Goal: Contribute content

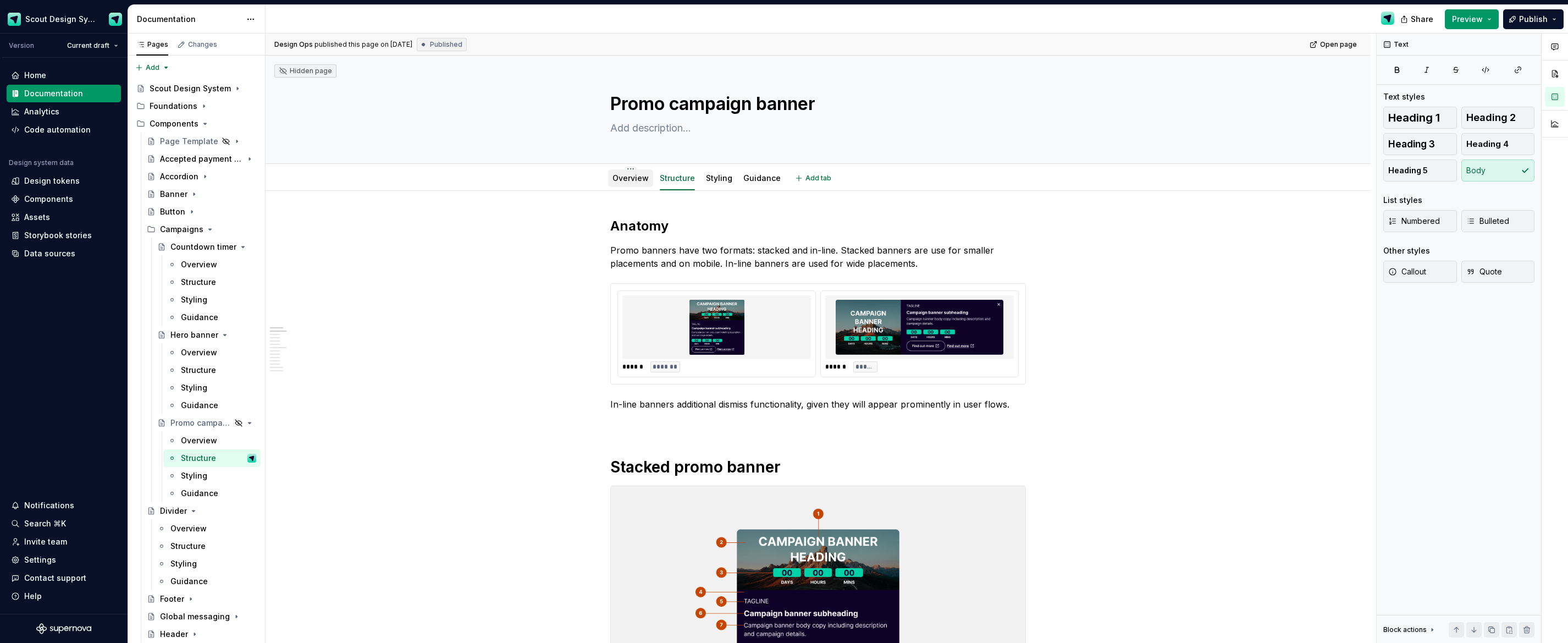
click at [639, 177] on link "Overview" at bounding box center [631, 178] width 37 height 9
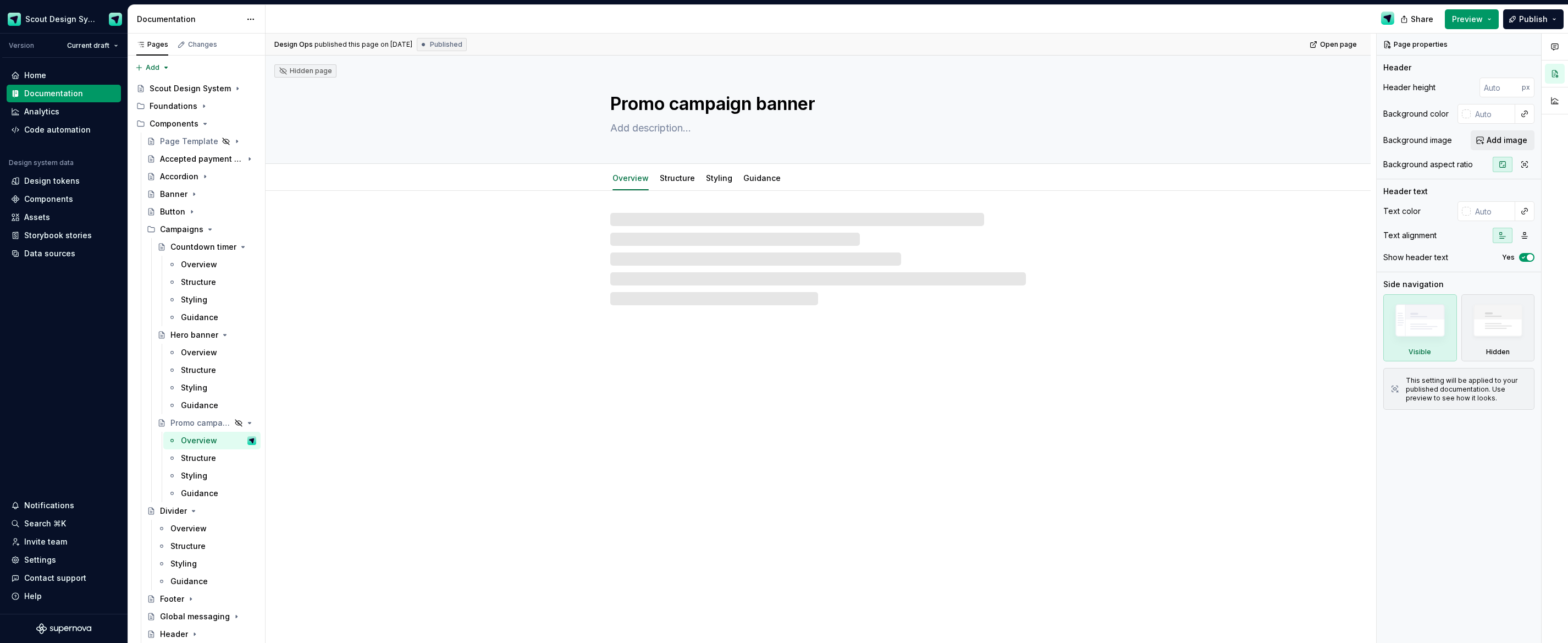
type textarea "*"
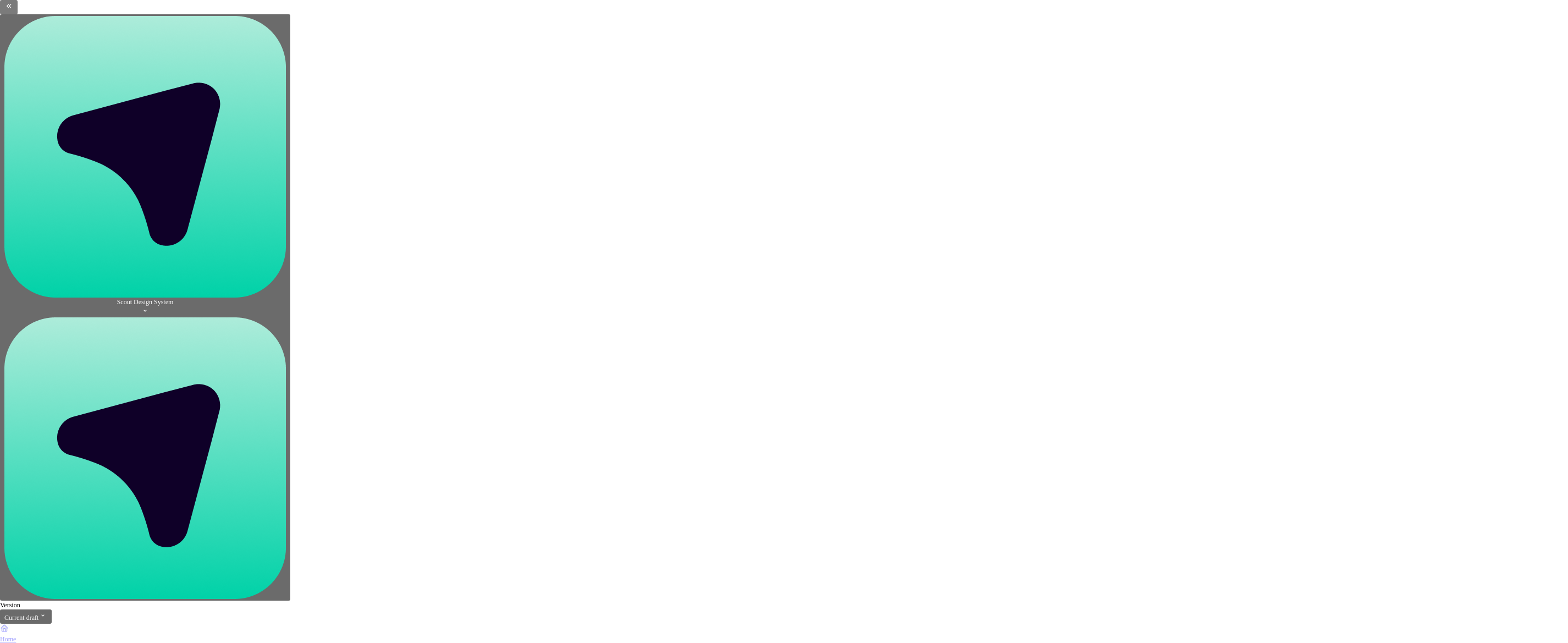
type textarea "*"
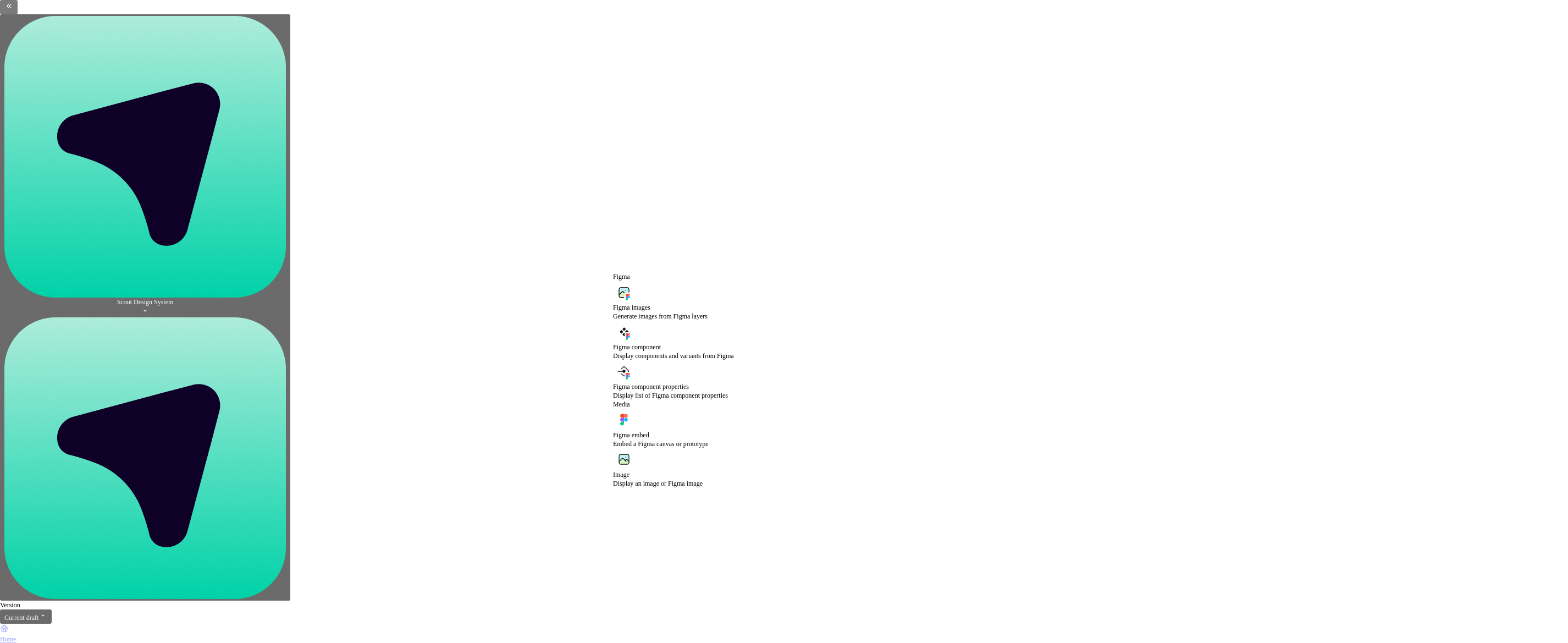
click at [684, 312] on div "Figma images" at bounding box center [673, 307] width 121 height 9
type textarea "*"
type input "https://www.figma.com/design/Ma4o8aUoC29DAP2Z0RSzwm/Scout-Design-System-Compone…"
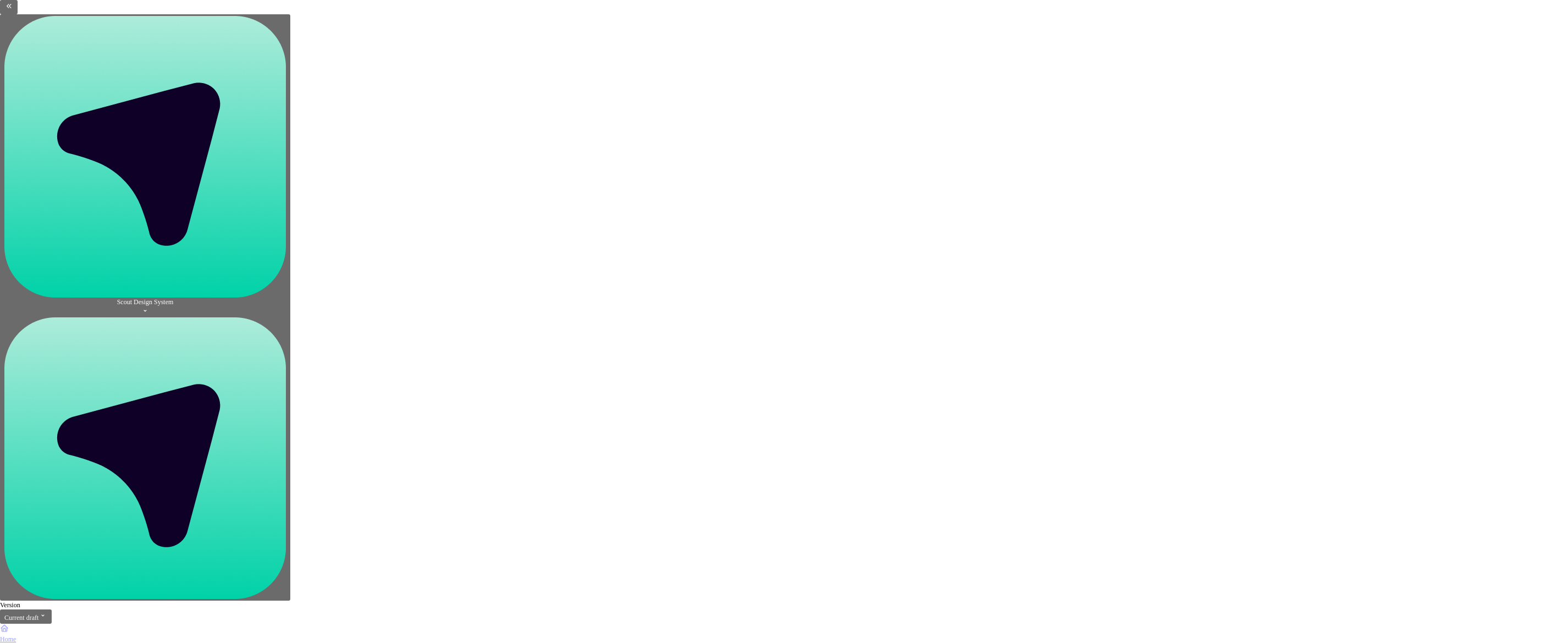
type textarea "*"
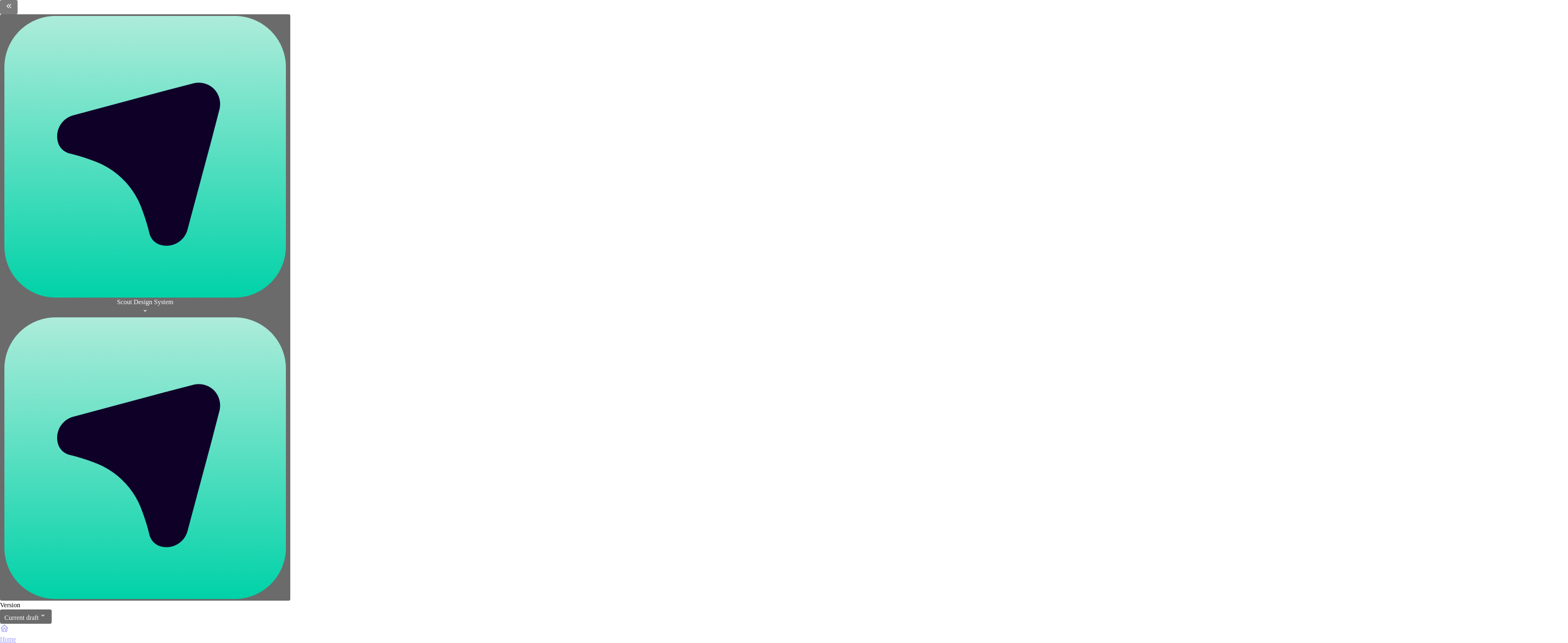
type input "#F5F5F5"
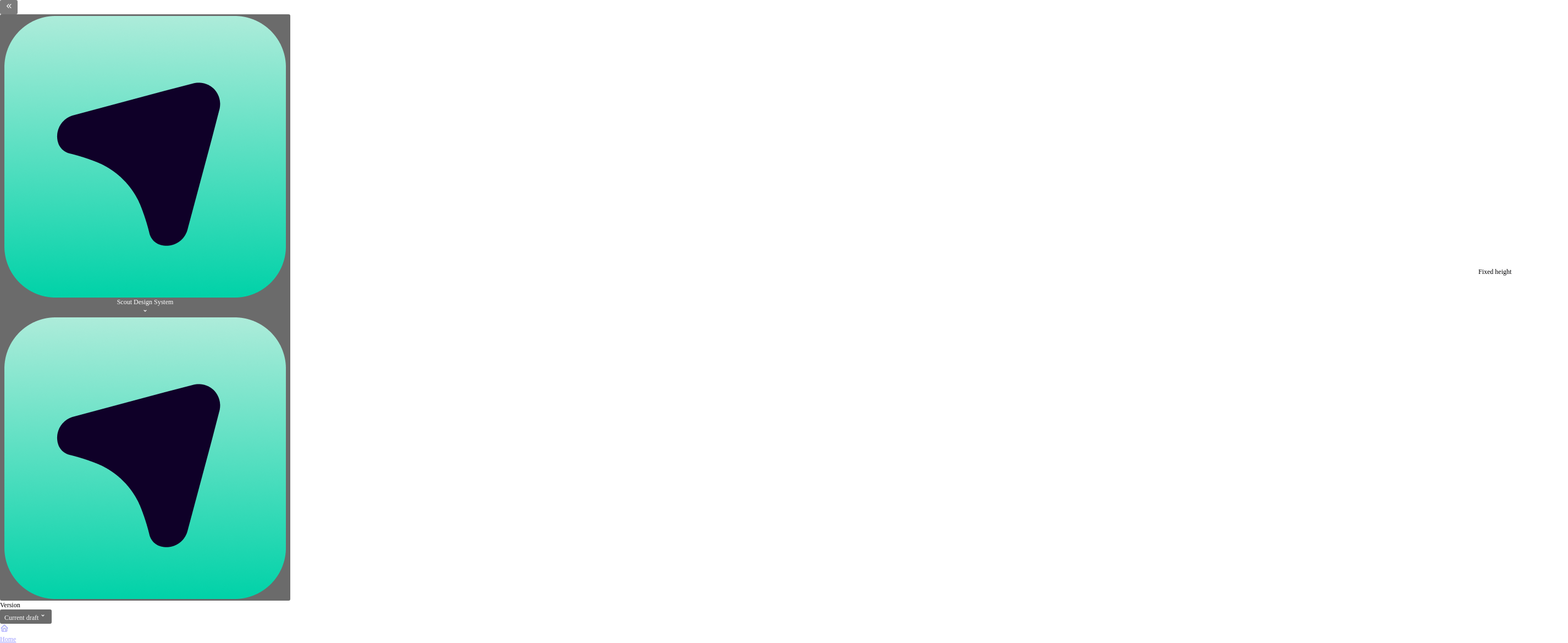
drag, startPoint x: 645, startPoint y: 143, endPoint x: 685, endPoint y: 150, distance: 40.6
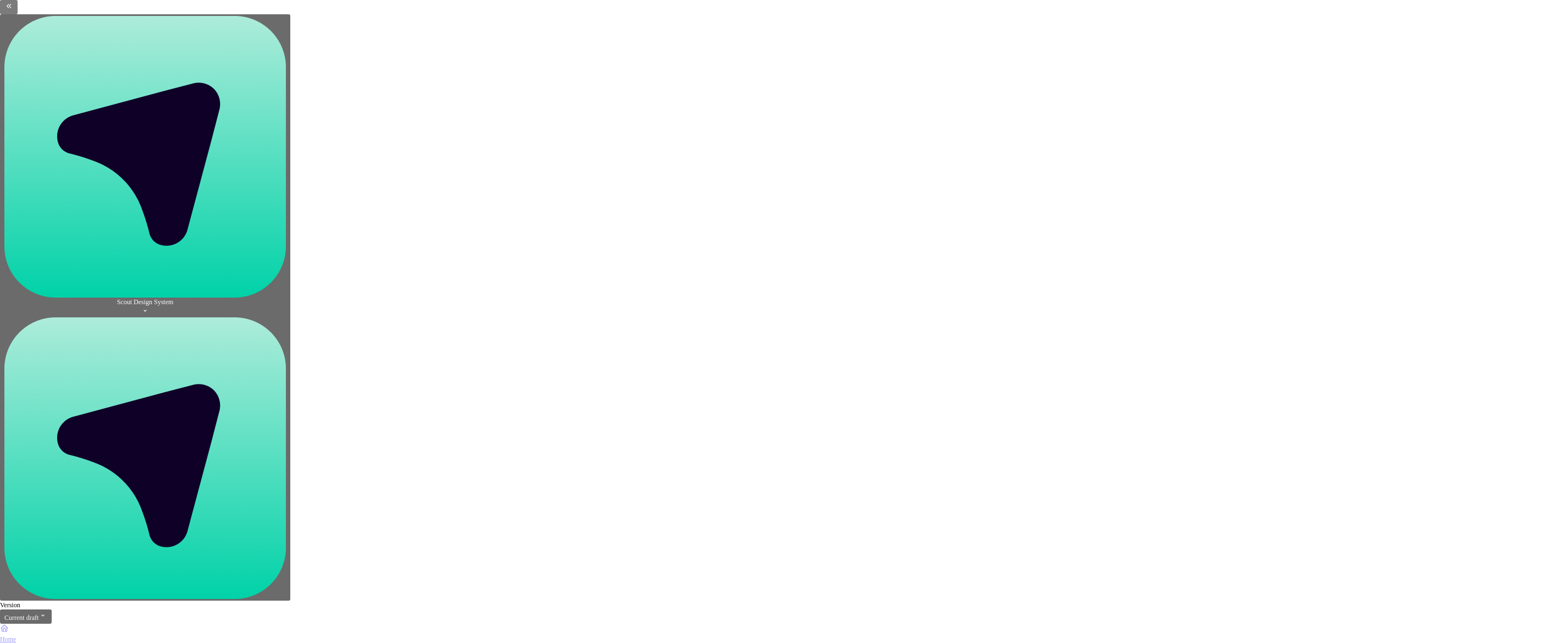
drag, startPoint x: 638, startPoint y: 213, endPoint x: 531, endPoint y: 213, distance: 107.0
type textarea "*"
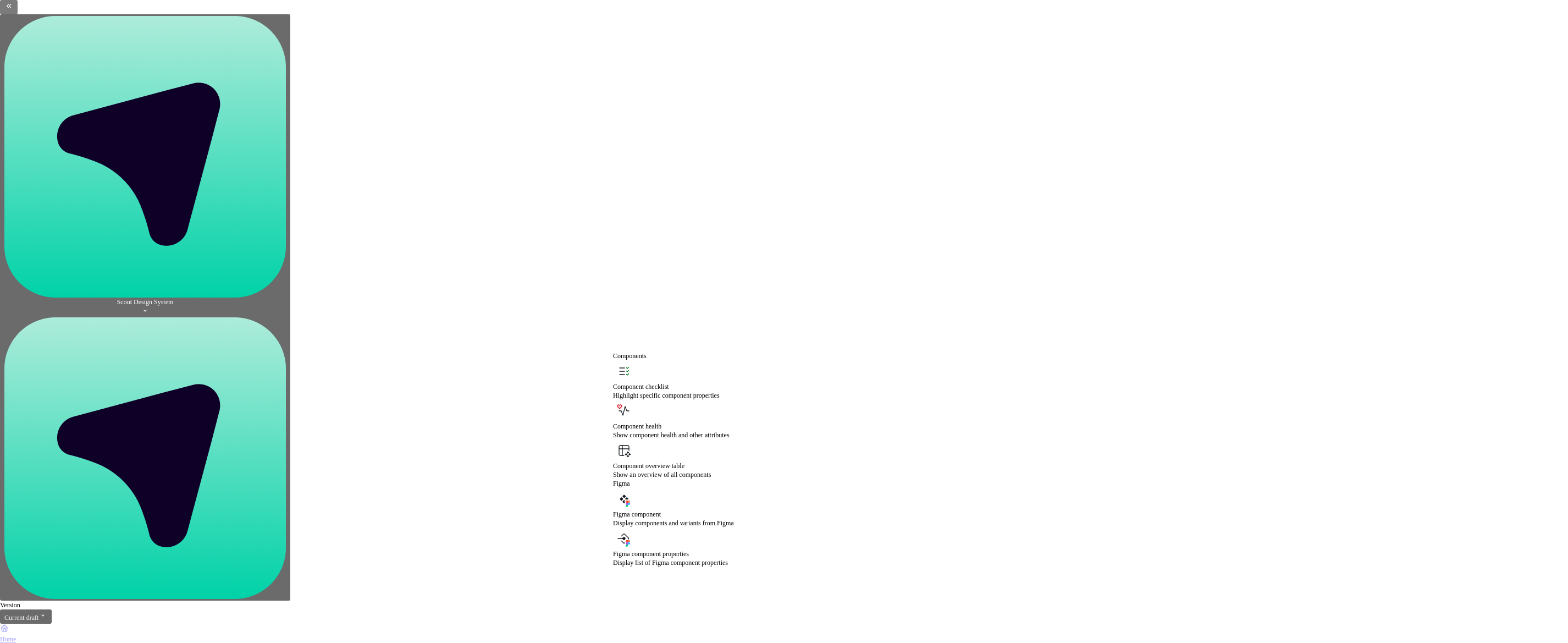
scroll to position [33, 0]
click at [721, 519] on div "Display components and variants from Figma" at bounding box center [673, 523] width 121 height 9
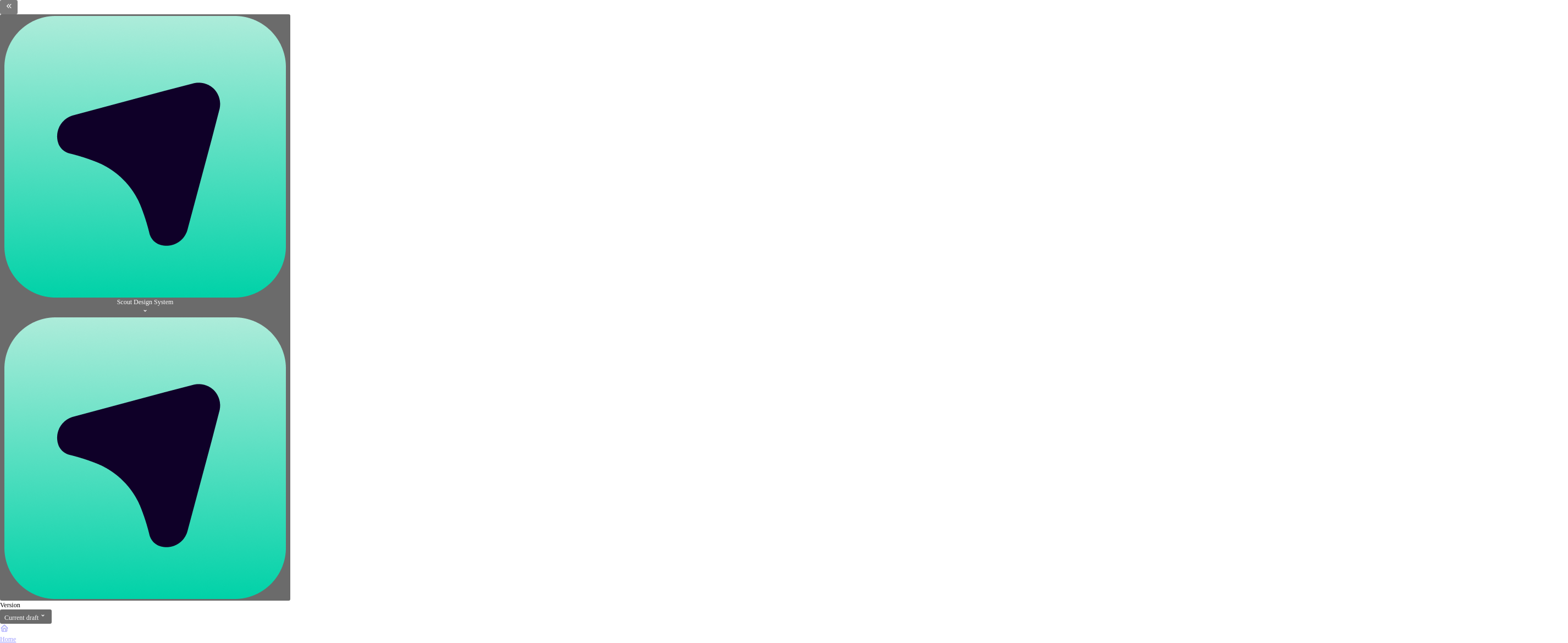
type input "*****"
drag, startPoint x: 984, startPoint y: 497, endPoint x: 962, endPoint y: 451, distance: 51.0
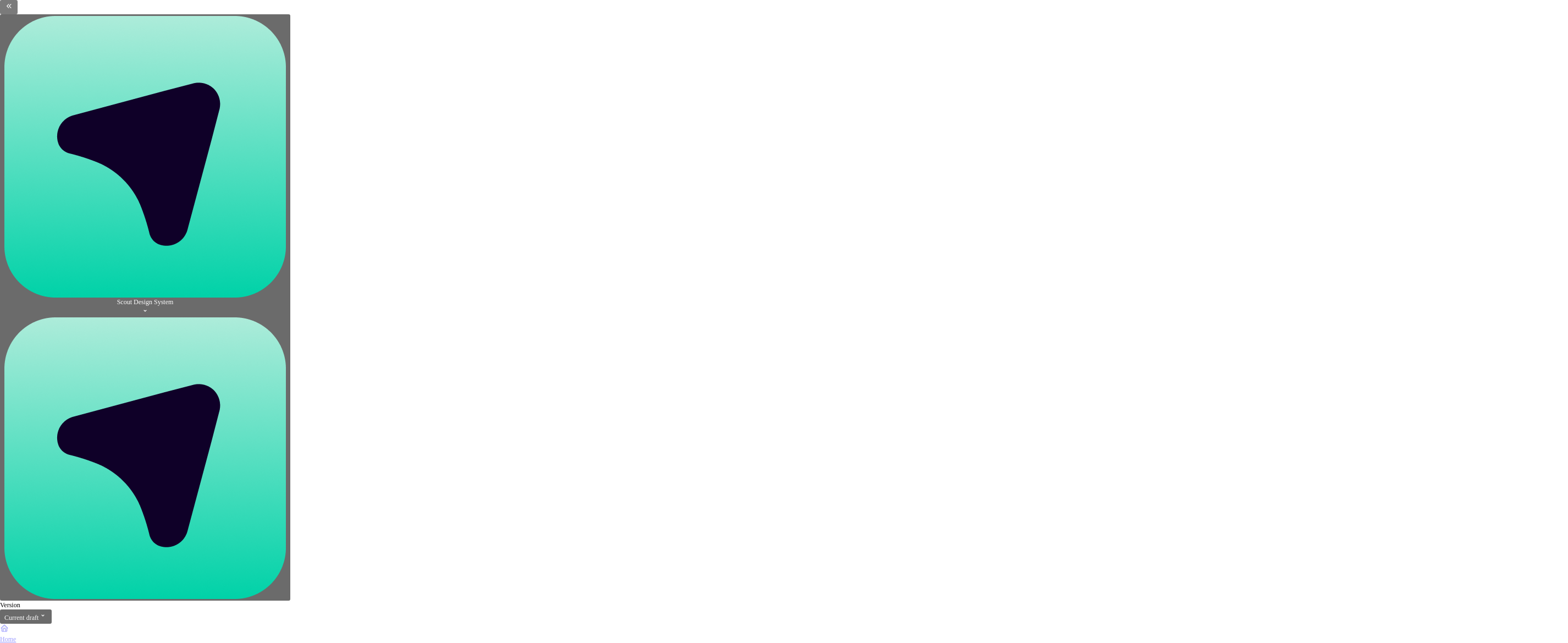
drag, startPoint x: 901, startPoint y: 369, endPoint x: 1423, endPoint y: 416, distance: 524.1
type input "5"
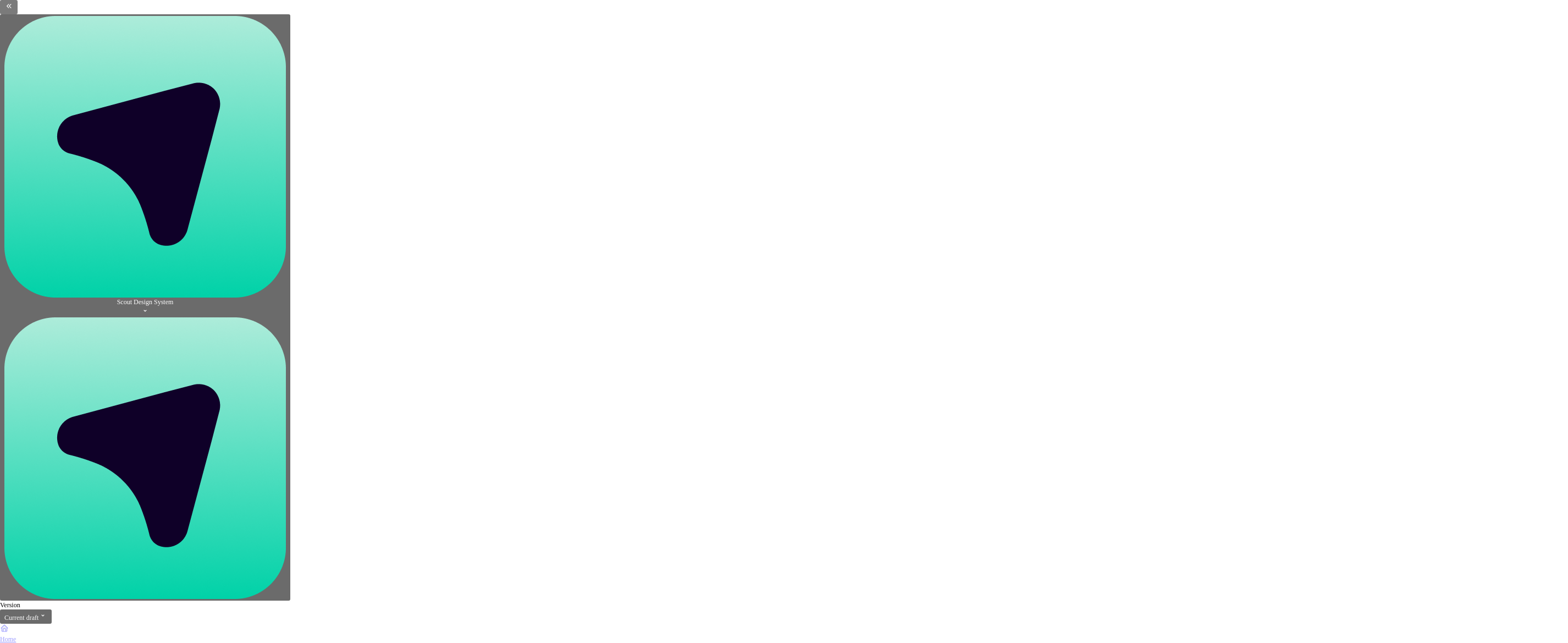
type input "#F5F5F5"
drag, startPoint x: 1525, startPoint y: 474, endPoint x: 1525, endPoint y: 451, distance: 23.0
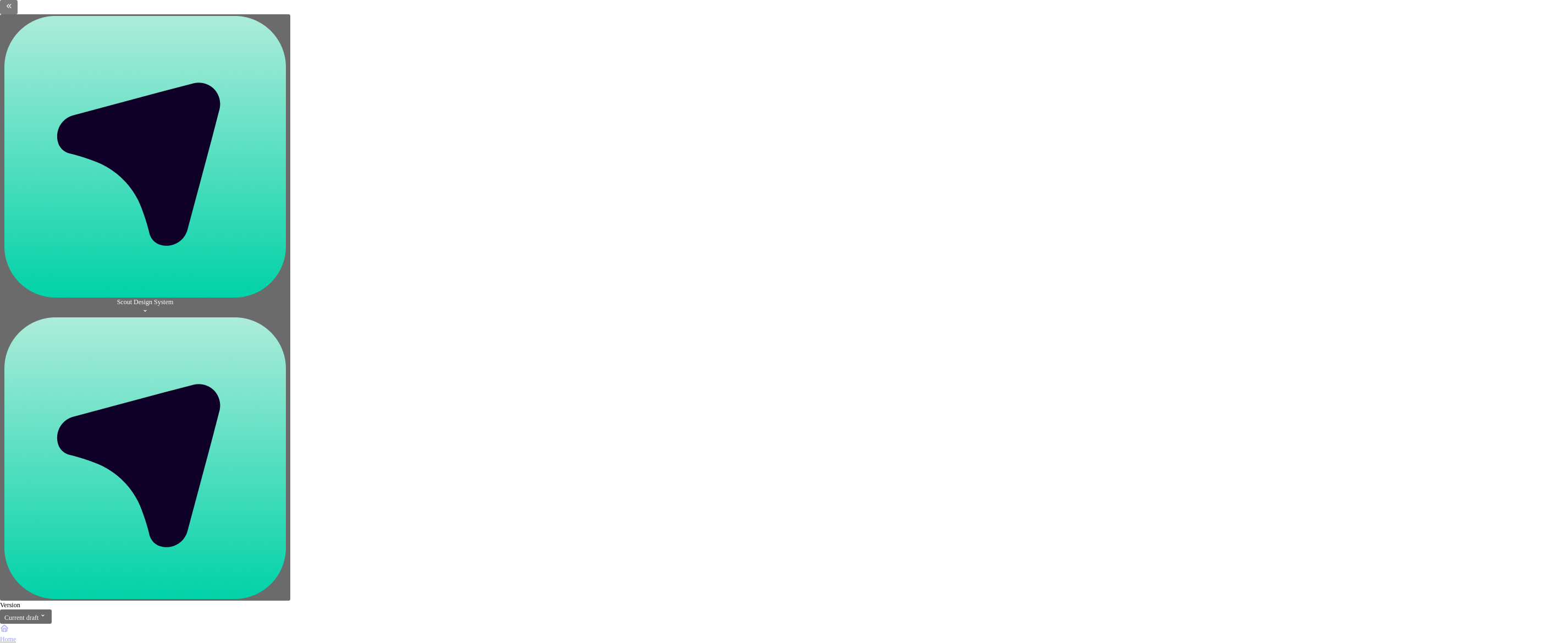
drag, startPoint x: 1527, startPoint y: 449, endPoint x: 1522, endPoint y: 424, distance: 25.5
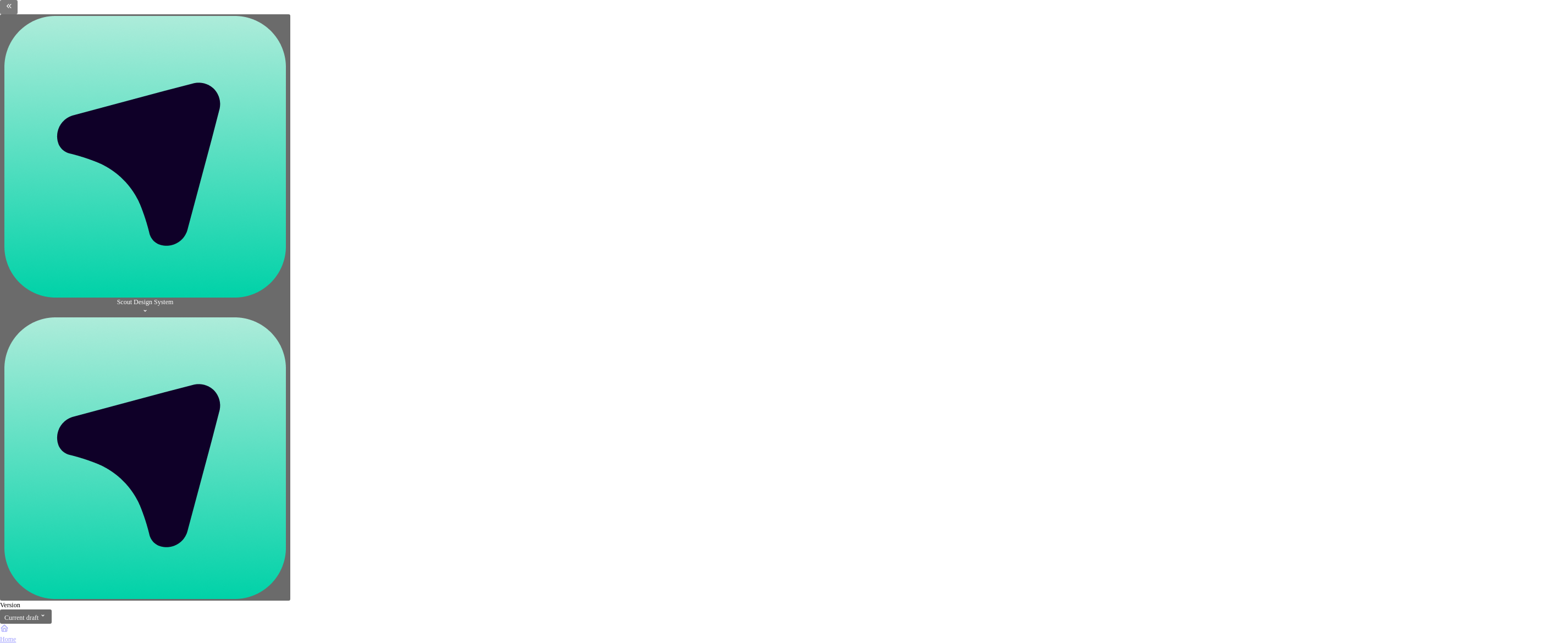
drag, startPoint x: 796, startPoint y: 312, endPoint x: 812, endPoint y: 313, distance: 16.0
click at [1391, 438] on div at bounding box center [1426, 487] width 96 height 98
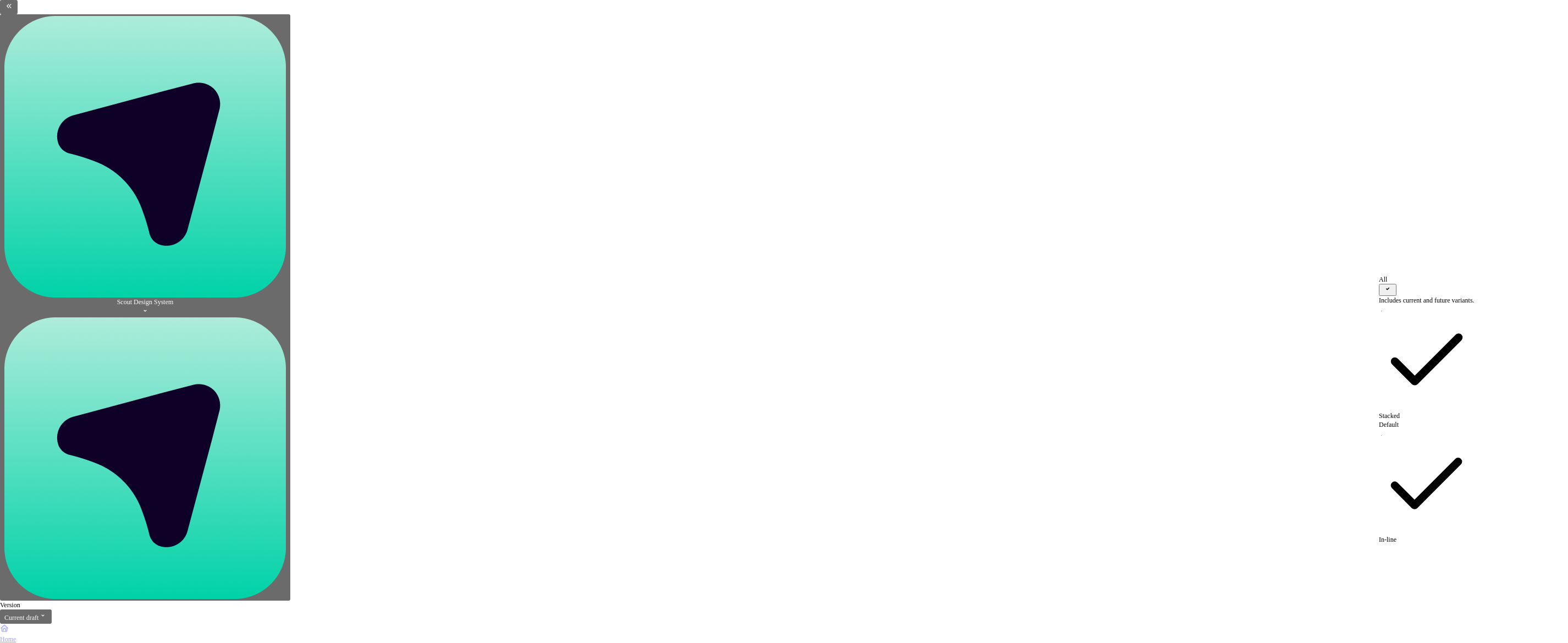
click at [1165, 350] on html "Scout Design System Version Current draft Home Documentation Analytics Code aut…" at bounding box center [784, 322] width 1568 height 643
type textarea "*"
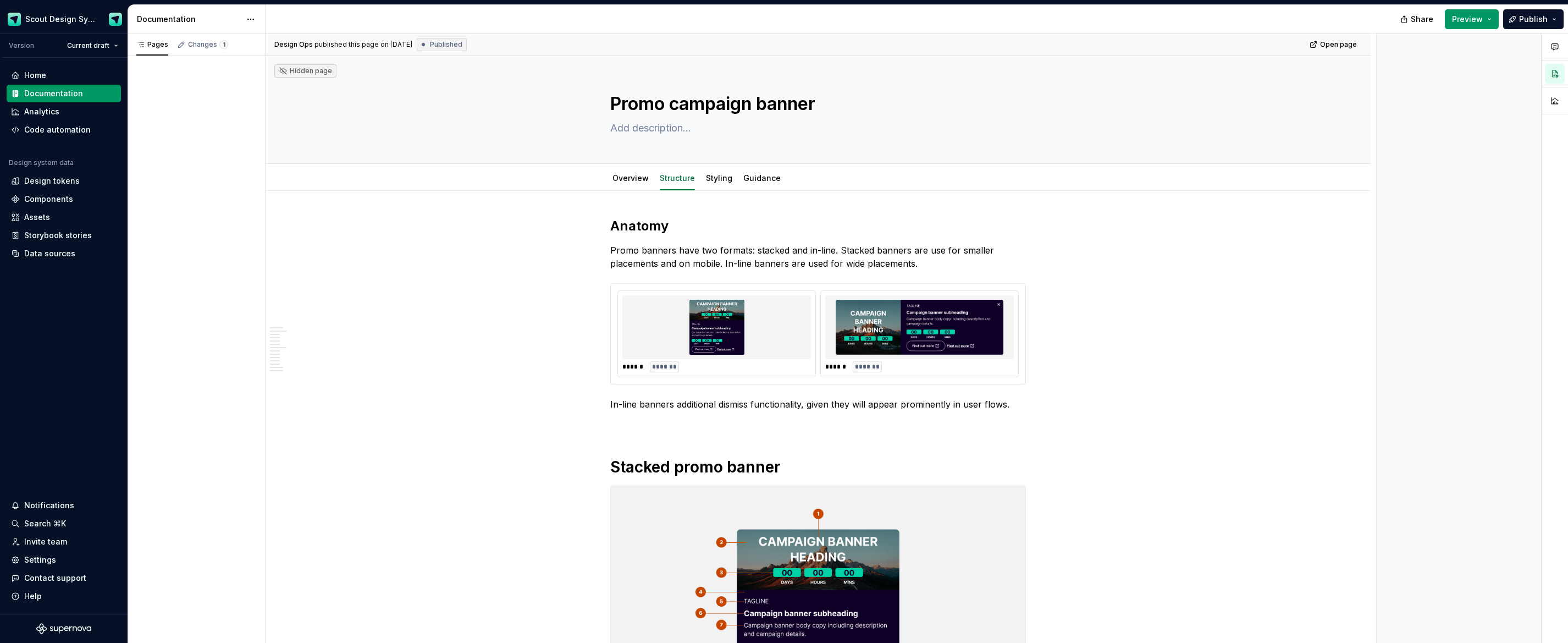
type textarea "*"
